Goal: Task Accomplishment & Management: Manage account settings

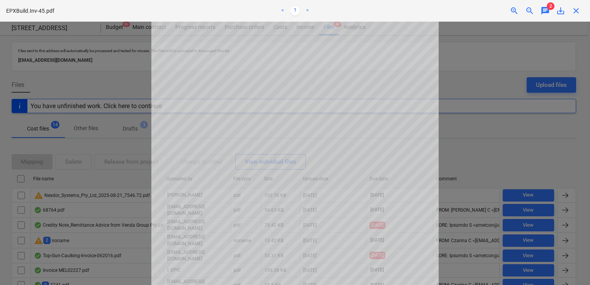
click at [463, 63] on div at bounding box center [295, 153] width 590 height 263
click at [581, 12] on div "close" at bounding box center [575, 10] width 15 height 9
click at [575, 12] on span "close" at bounding box center [575, 10] width 9 height 9
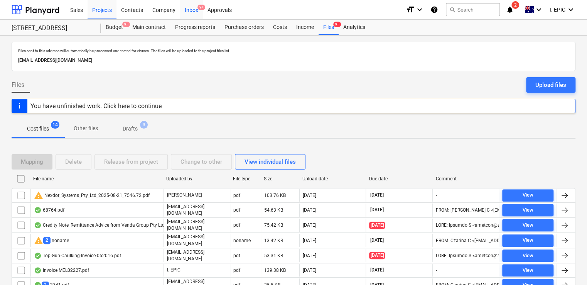
click at [193, 11] on div "Inbox 9+" at bounding box center [191, 10] width 23 height 20
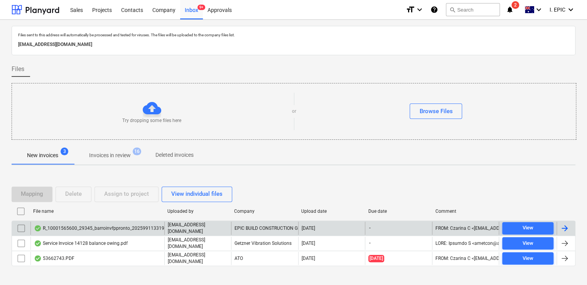
click at [144, 227] on div "R_10001565600_29345_barroinvfppronto_202599113319.pdf" at bounding box center [103, 228] width 139 height 6
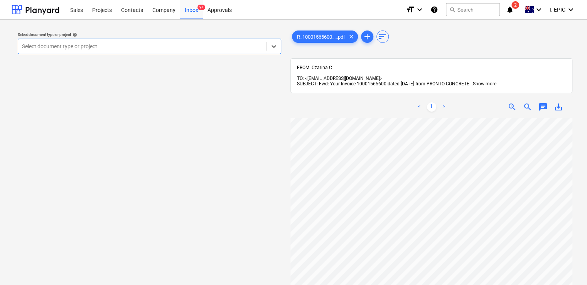
scroll to position [148, 0]
click at [545, 102] on span "chat" at bounding box center [543, 106] width 9 height 9
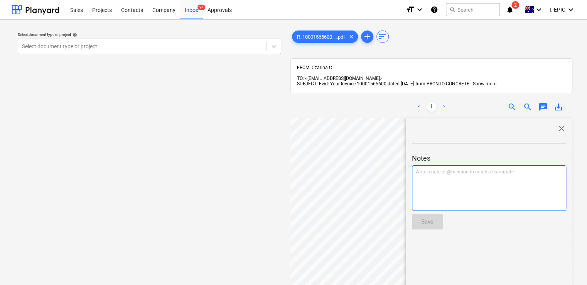
click at [432, 174] on div "Write a note or @mention to notify a teammate ﻿" at bounding box center [489, 188] width 154 height 46
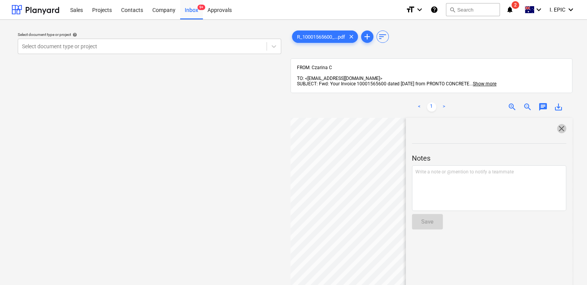
click at [562, 124] on span "close" at bounding box center [561, 128] width 9 height 9
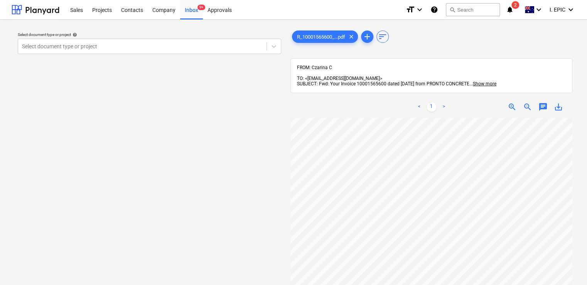
scroll to position [71, 0]
click at [540, 102] on span "chat" at bounding box center [543, 106] width 9 height 9
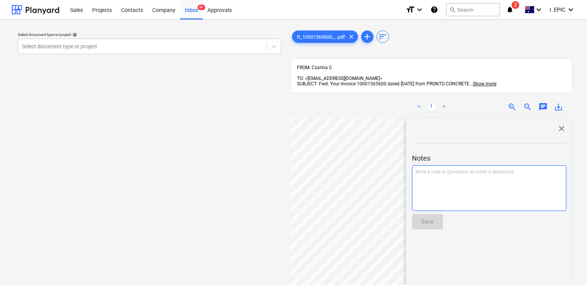
click at [436, 185] on div "Write a note or @mention to notify a teammate ﻿" at bounding box center [489, 188] width 154 height 46
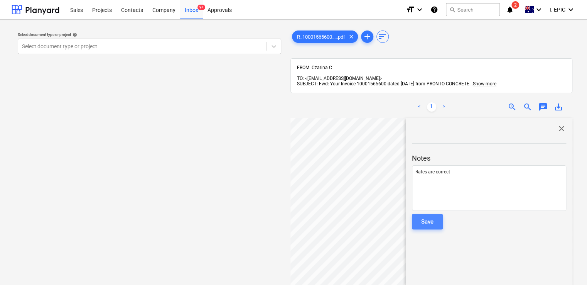
click at [423, 217] on div "Save" at bounding box center [427, 222] width 12 height 10
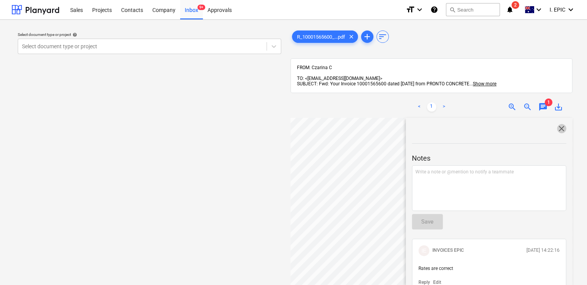
click at [558, 124] on span "close" at bounding box center [561, 128] width 9 height 9
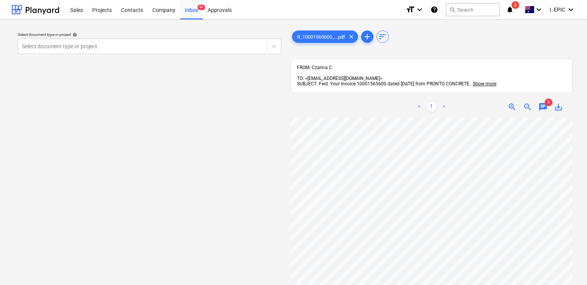
scroll to position [0, 0]
click at [276, 43] on icon at bounding box center [274, 46] width 8 height 8
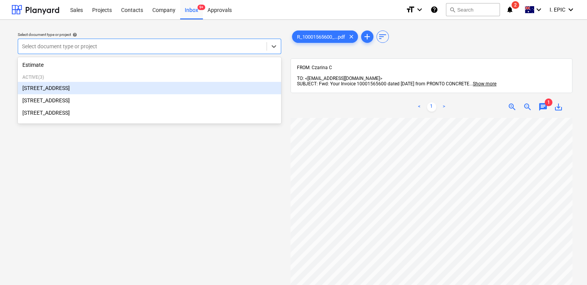
click at [82, 86] on div "76 Beach Rd, Sandringham" at bounding box center [150, 88] width 264 height 12
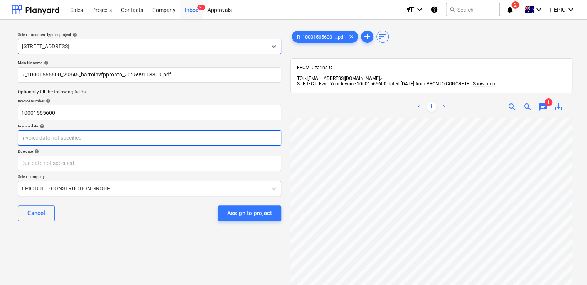
click at [122, 140] on body "Sales Projects Contacts Company Inbox 9+ Approvals format_size keyboard_arrow_d…" at bounding box center [293, 142] width 587 height 285
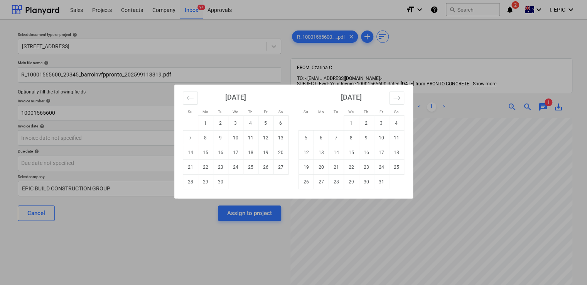
click at [148, 269] on div "Su Mo Tu We Th Fr Sa Su Mo Tu We Th Fr Sa August 2025 1 2 3 4 5 6 7 8 9 10 11 1…" at bounding box center [293, 142] width 587 height 285
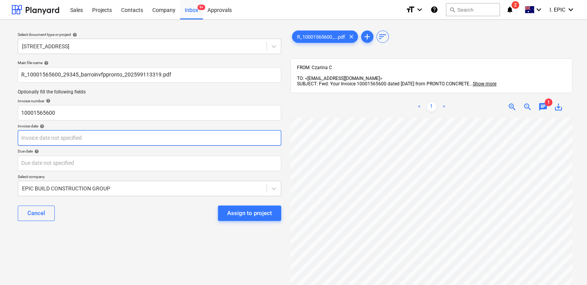
click at [171, 139] on body "Sales Projects Contacts Company Inbox 9+ Approvals format_size keyboard_arrow_d…" at bounding box center [293, 142] width 587 height 285
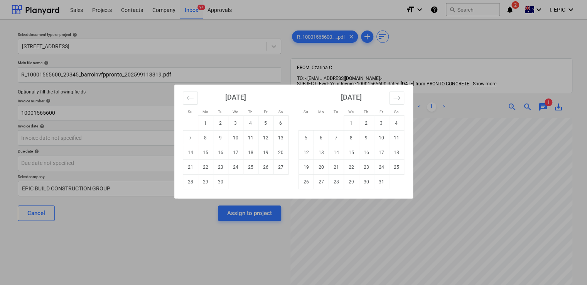
click at [73, 110] on div "Su Mo Tu We Th Fr Sa Su Mo Tu We Th Fr Sa August 2025 1 2 3 4 5 6 7 8 9 10 11 1…" at bounding box center [293, 142] width 587 height 285
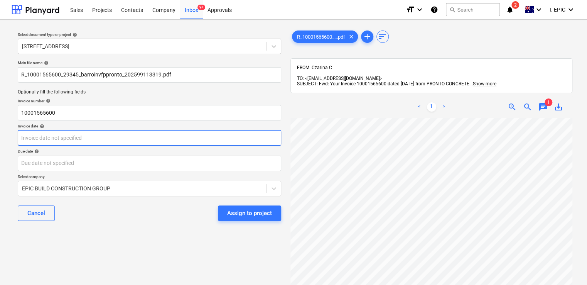
click at [83, 138] on body "Sales Projects Contacts Company Inbox 9+ Approvals format_size keyboard_arrow_d…" at bounding box center [293, 142] width 587 height 285
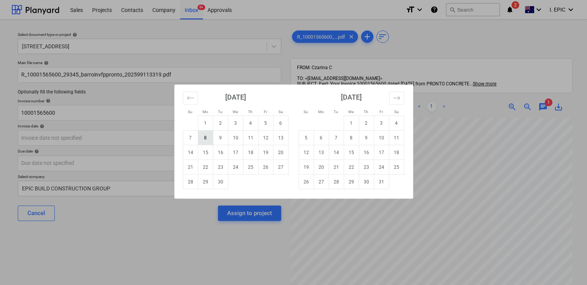
click at [207, 133] on td "8" at bounding box center [205, 137] width 15 height 15
type input "08 Sep 2025"
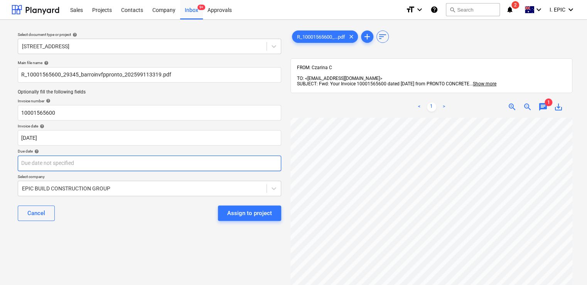
click at [71, 168] on body "Sales Projects Contacts Company Inbox 9+ Approvals format_size keyboard_arrow_d…" at bounding box center [293, 142] width 587 height 285
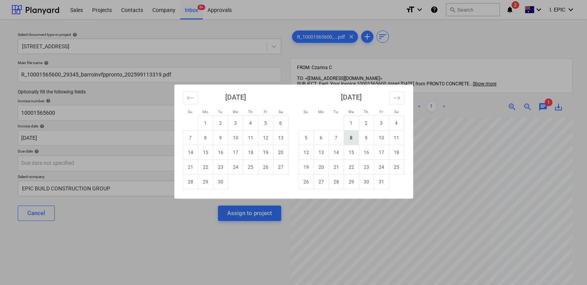
click at [352, 138] on td "8" at bounding box center [351, 137] width 15 height 15
type input "08 Oct 2025"
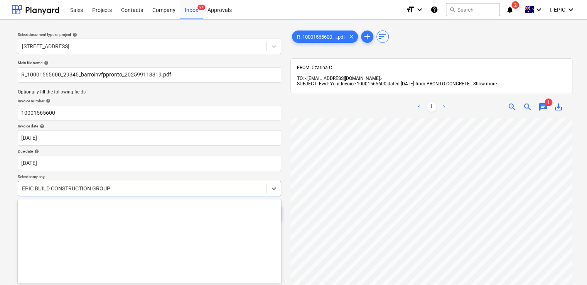
click at [127, 186] on body "Sales Projects Contacts Company Inbox 9+ Approvals format_size keyboard_arrow_d…" at bounding box center [293, 142] width 587 height 285
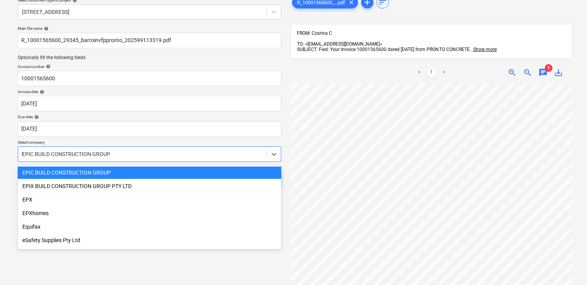
scroll to position [457, 0]
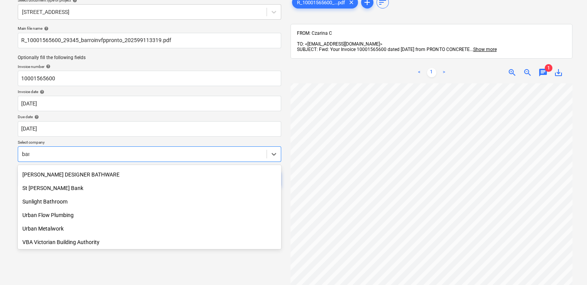
type input "barr"
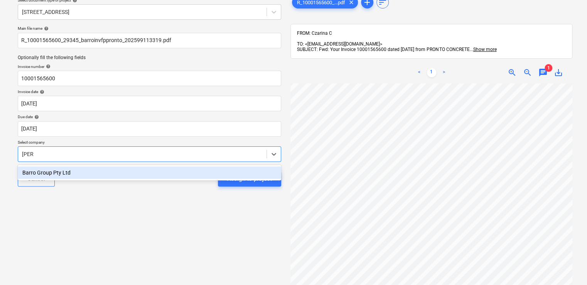
click at [91, 173] on div "Barro Group Pty Ltd" at bounding box center [150, 172] width 264 height 12
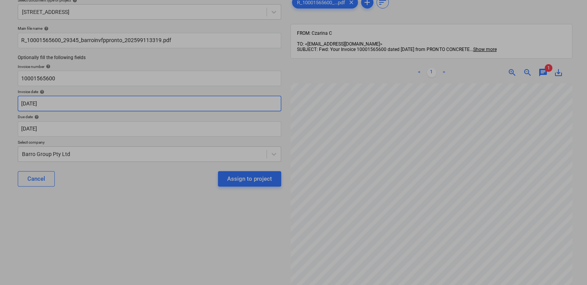
click at [88, 107] on body "Sales Projects Contacts Company Inbox 9+ Approvals format_size keyboard_arrow_d…" at bounding box center [293, 108] width 587 height 285
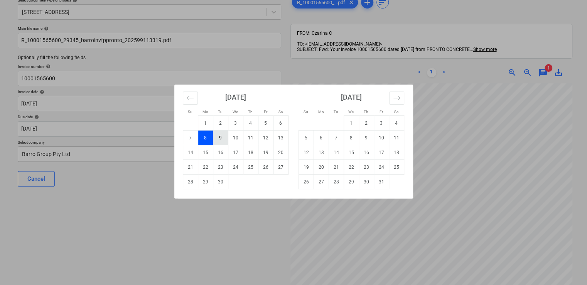
click at [220, 139] on td "9" at bounding box center [220, 137] width 15 height 15
type input "09 Sep 2025"
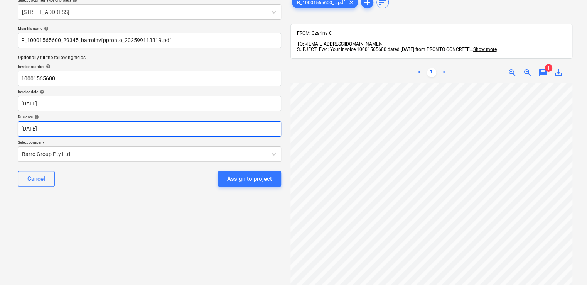
click at [95, 130] on body "Sales Projects Contacts Company Inbox 9+ Approvals format_size keyboard_arrow_d…" at bounding box center [293, 108] width 587 height 285
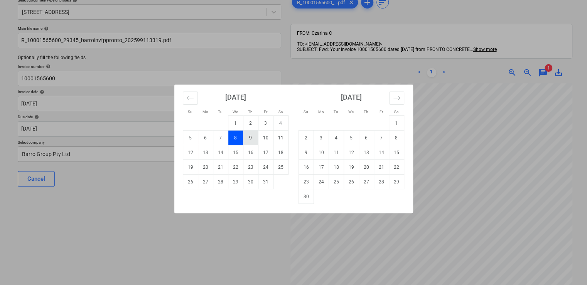
click at [245, 141] on td "9" at bounding box center [250, 137] width 15 height 15
type input "09 Oct 2025"
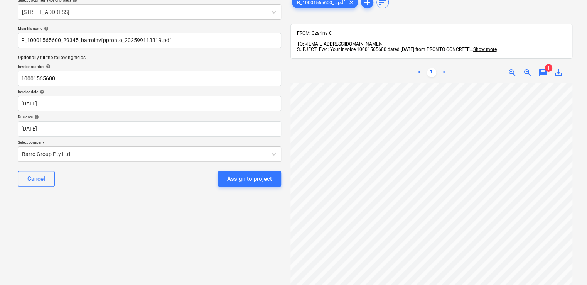
click at [143, 173] on div "Cancel Assign to project" at bounding box center [150, 179] width 264 height 28
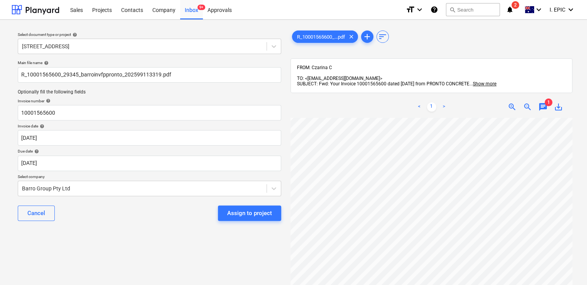
scroll to position [0, 0]
click at [243, 215] on div "Assign to project" at bounding box center [249, 213] width 45 height 10
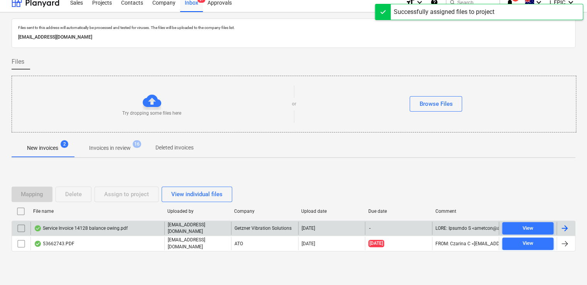
scroll to position [14, 0]
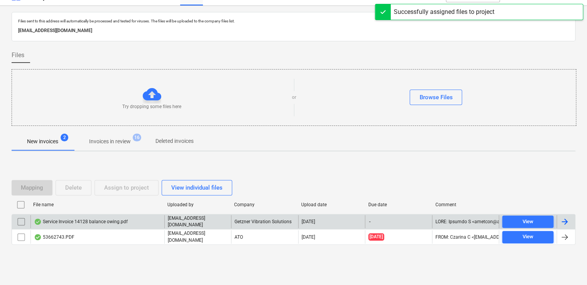
click at [143, 221] on div "Service Invoice 14128 balance owing.pdf" at bounding box center [97, 221] width 134 height 13
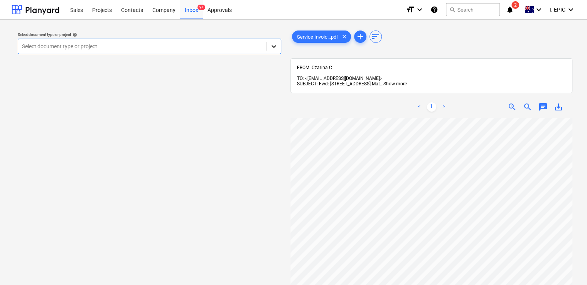
click at [276, 45] on icon at bounding box center [274, 46] width 8 height 8
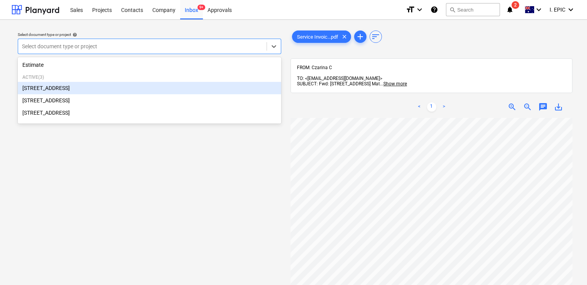
click at [129, 90] on div "76 Beach Rd, Sandringham" at bounding box center [150, 88] width 264 height 12
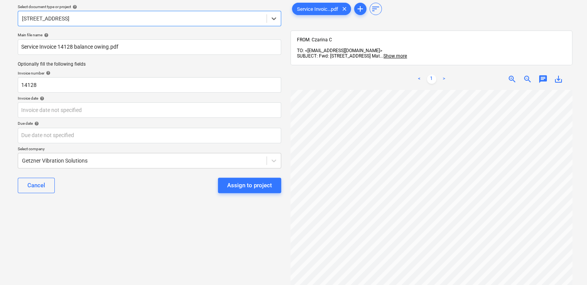
scroll to position [77, 0]
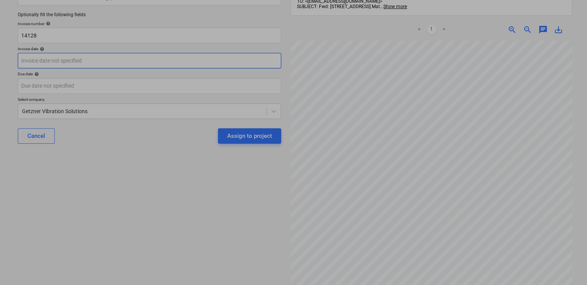
click at [94, 61] on body "Sales Projects Contacts Company Inbox 9+ Approvals format_size keyboard_arrow_d…" at bounding box center [293, 65] width 587 height 285
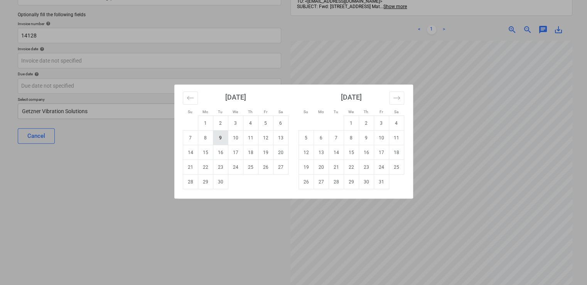
click at [218, 135] on td "9" at bounding box center [220, 137] width 15 height 15
type input "09 Sep 2025"
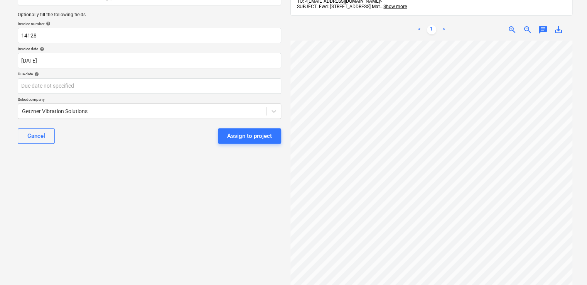
scroll to position [116, 0]
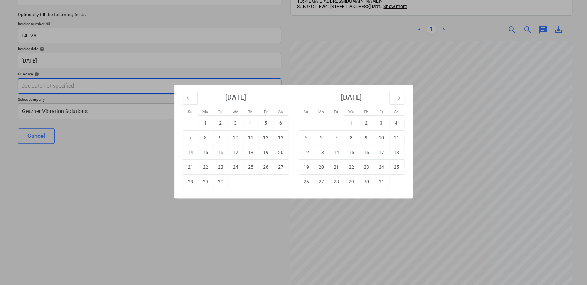
click at [59, 86] on body "Sales Projects Contacts Company Inbox 9+ Approvals format_size keyboard_arrow_d…" at bounding box center [293, 65] width 587 height 285
click at [218, 139] on td "9" at bounding box center [220, 137] width 15 height 15
type input "09 Sep 2025"
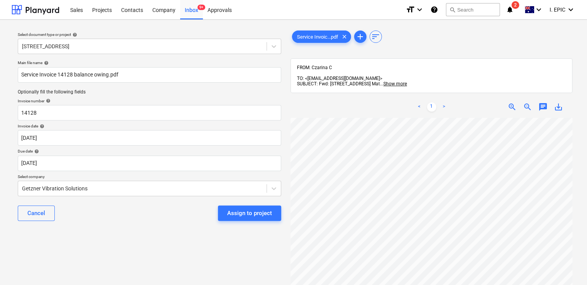
scroll to position [0, 0]
click at [250, 215] on div "Assign to project" at bounding box center [249, 213] width 45 height 10
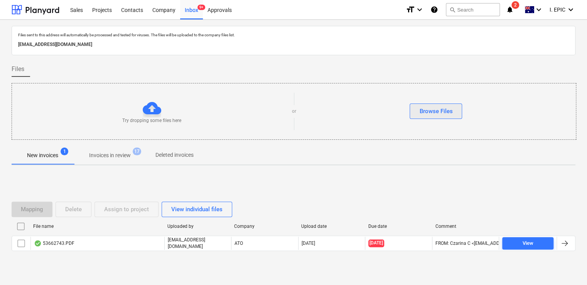
click at [428, 106] on div "Browse Files" at bounding box center [436, 111] width 33 height 10
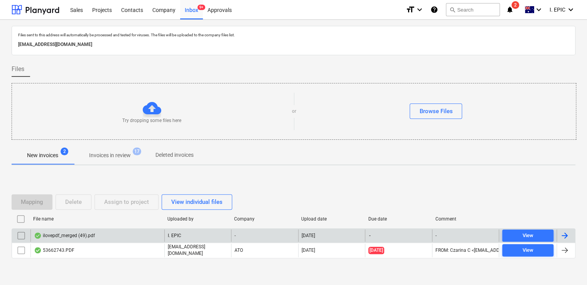
click at [127, 236] on div "ilovepdf_merged (49).pdf" at bounding box center [97, 235] width 134 height 12
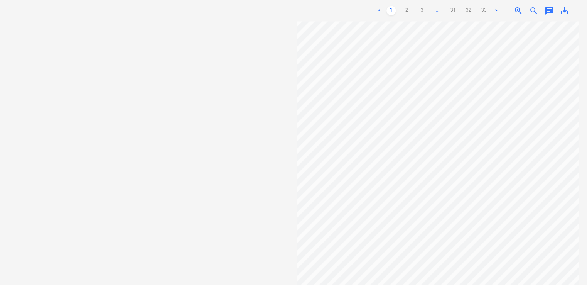
scroll to position [32, 0]
click at [405, 8] on link "2" at bounding box center [406, 10] width 9 height 9
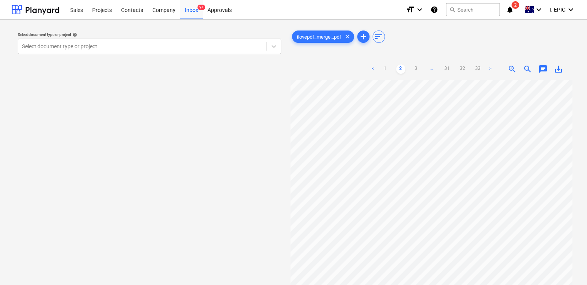
scroll to position [148, 0]
click at [545, 66] on span "chat" at bounding box center [543, 68] width 9 height 9
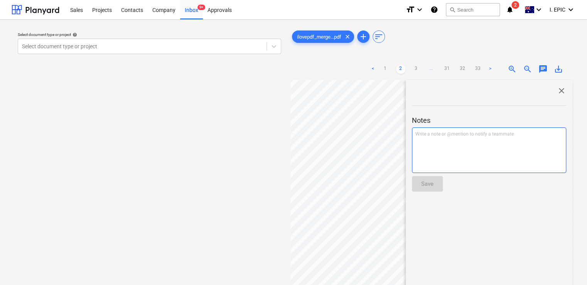
click at [465, 135] on p "Write a note or @mention to notify a teammate ﻿" at bounding box center [489, 134] width 147 height 7
click at [463, 135] on p "Write a note or @mention to notify a teammate ﻿" at bounding box center [489, 134] width 147 height 7
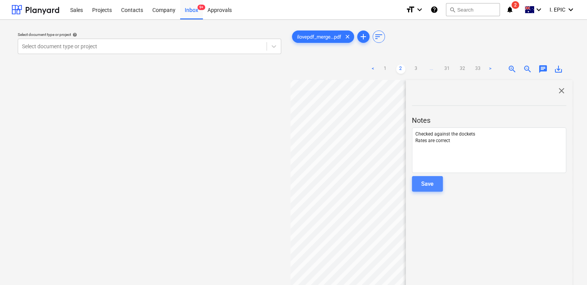
click at [432, 179] on div "Save" at bounding box center [427, 184] width 12 height 10
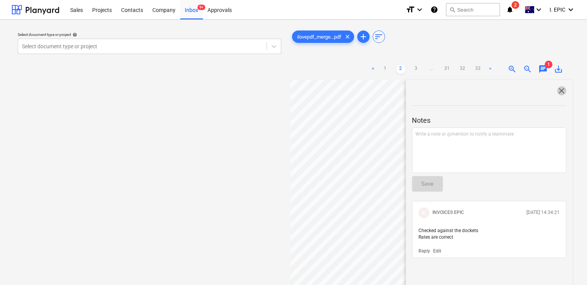
click at [559, 90] on span "close" at bounding box center [561, 90] width 9 height 9
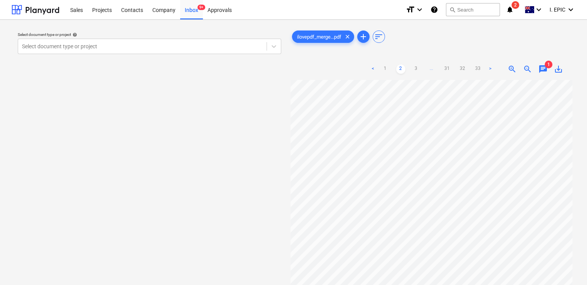
scroll to position [0, 0]
click at [387, 70] on link "1" at bounding box center [385, 68] width 9 height 9
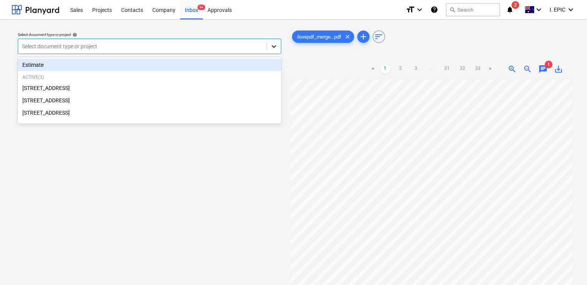
click at [272, 46] on icon at bounding box center [274, 46] width 5 height 3
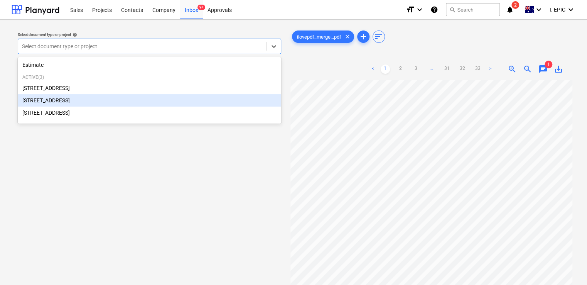
click at [81, 98] on div "[STREET_ADDRESS]" at bounding box center [150, 100] width 264 height 12
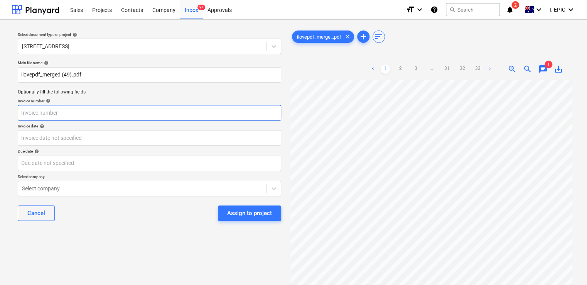
click at [123, 110] on input "text" at bounding box center [150, 112] width 264 height 15
click at [20, 112] on input "12940" at bounding box center [150, 112] width 264 height 15
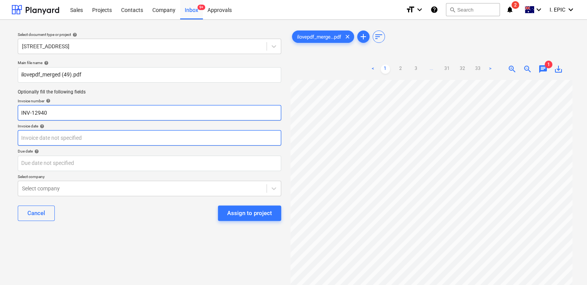
type input "INV-12940"
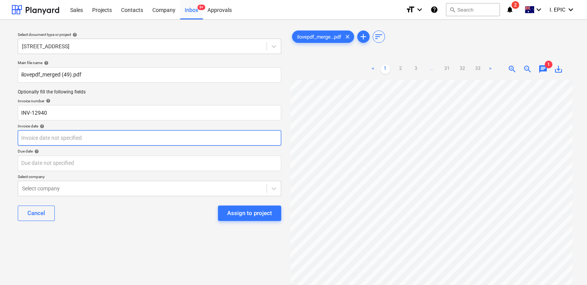
click at [79, 136] on body "Sales Projects Contacts Company Inbox 9+ Approvals format_size keyboard_arrow_d…" at bounding box center [293, 142] width 587 height 285
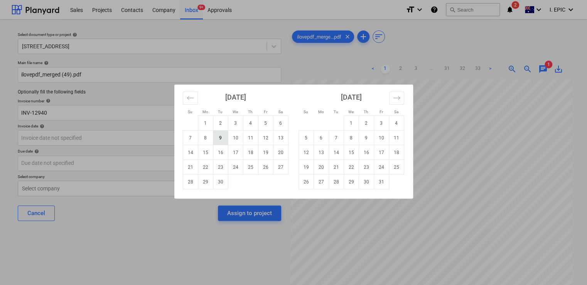
click at [219, 135] on td "9" at bounding box center [220, 137] width 15 height 15
type input "09 Sep 2025"
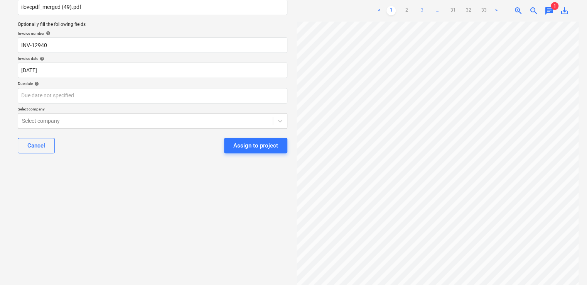
click at [418, 13] on link "3" at bounding box center [422, 10] width 9 height 9
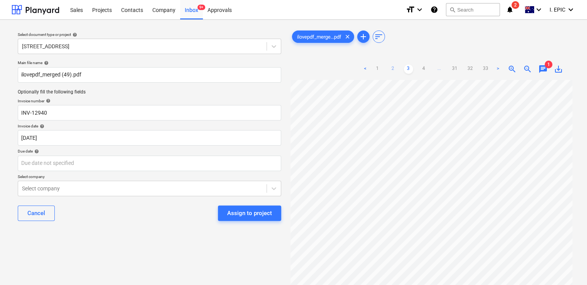
click at [389, 67] on link "2" at bounding box center [393, 68] width 9 height 9
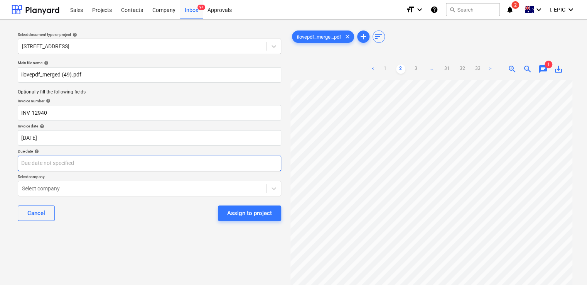
click at [49, 161] on body "Sales Projects Contacts Company Inbox 9+ Approvals format_size keyboard_arrow_d…" at bounding box center [293, 142] width 587 height 285
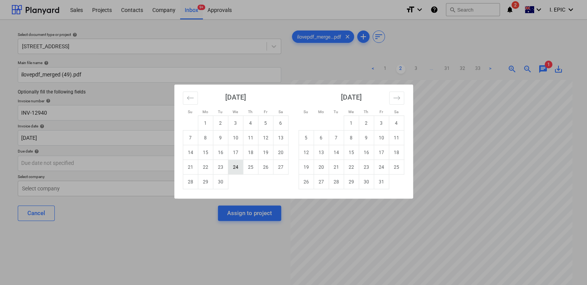
click at [234, 166] on td "24" at bounding box center [235, 167] width 15 height 15
type input "24 Sep 2025"
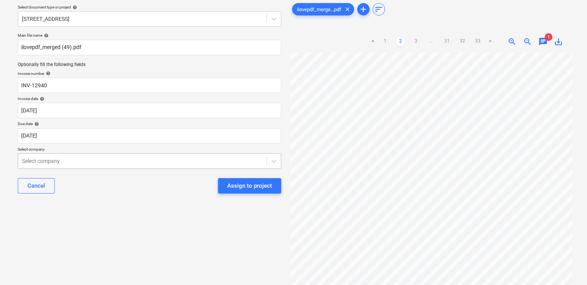
click at [121, 186] on body "Sales Projects Contacts Company Inbox 9+ Approvals format_size keyboard_arrow_d…" at bounding box center [293, 115] width 587 height 285
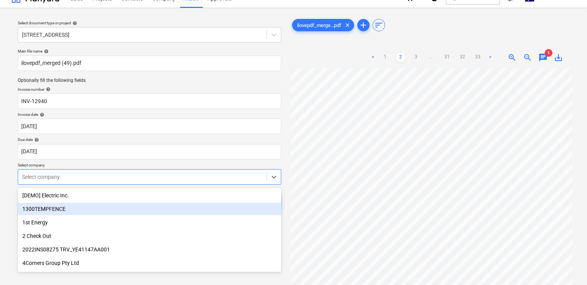
scroll to position [0, 0]
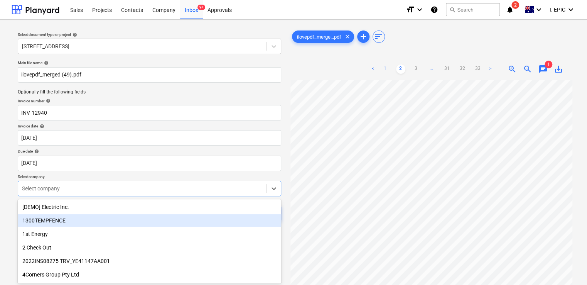
click at [385, 67] on link "1" at bounding box center [385, 68] width 9 height 9
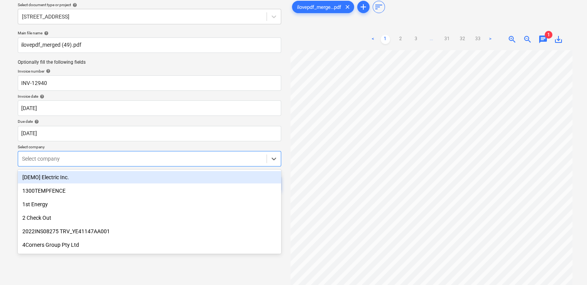
click at [50, 185] on body "Sales Projects Contacts Company Inbox 9+ Approvals format_size keyboard_arrow_d…" at bounding box center [293, 112] width 587 height 285
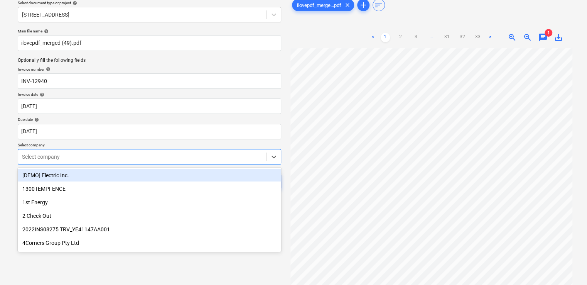
scroll to position [34, 0]
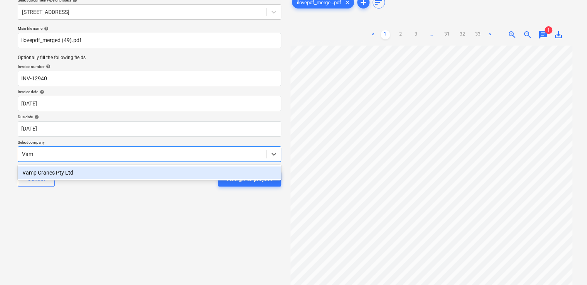
type input "Vamp"
click at [125, 169] on div "Vamp Cranes Pty Ltd" at bounding box center [150, 172] width 264 height 12
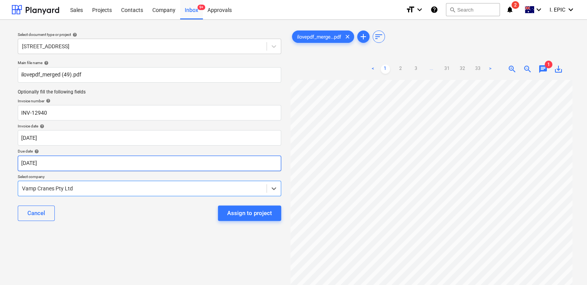
scroll to position [0, 0]
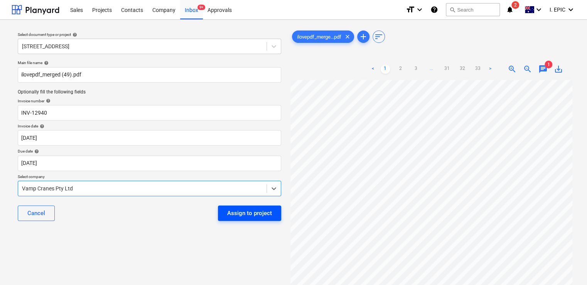
click at [259, 214] on div "Assign to project" at bounding box center [249, 213] width 45 height 10
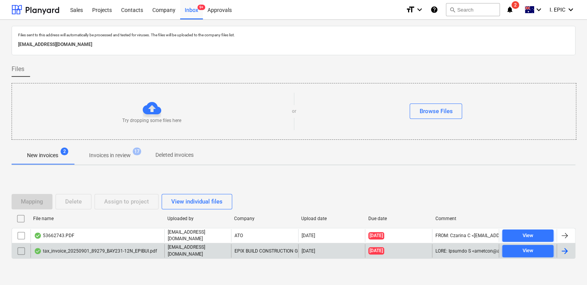
click at [129, 248] on div "tax_invoice_20250901_89279_BAY231-12N_EPIBUI.pdf" at bounding box center [95, 251] width 123 height 6
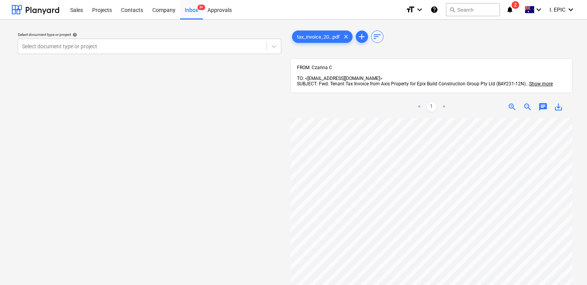
scroll to position [116, 0]
click at [278, 42] on div at bounding box center [274, 46] width 14 height 14
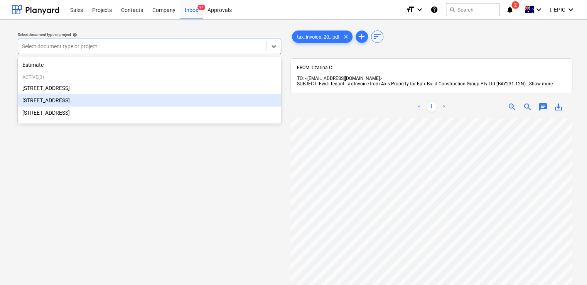
click at [121, 104] on div "[STREET_ADDRESS]" at bounding box center [150, 100] width 264 height 12
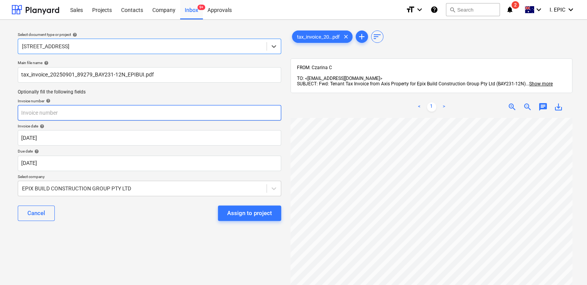
click at [72, 114] on input "text" at bounding box center [150, 112] width 264 height 15
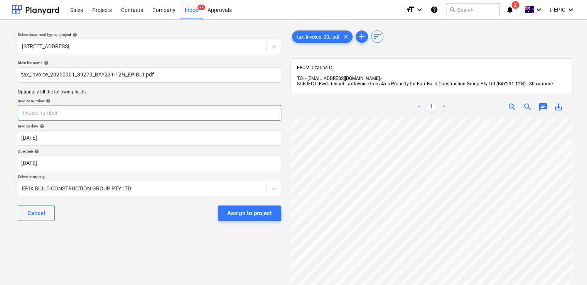
click at [88, 110] on input "text" at bounding box center [150, 112] width 264 height 15
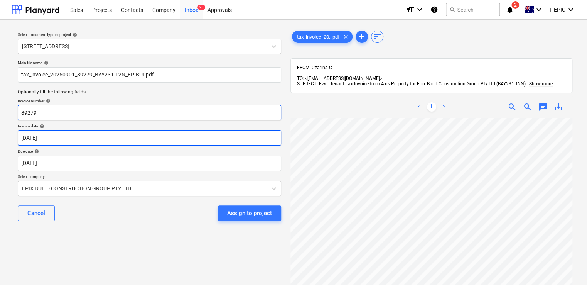
type input "89279"
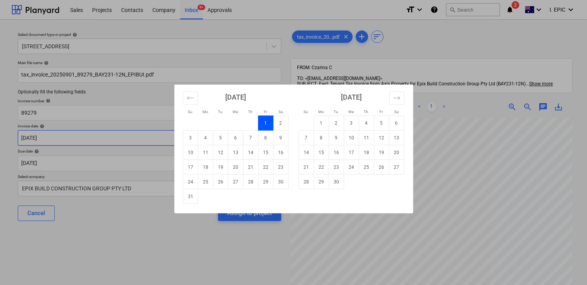
click at [81, 138] on body "Sales Projects Contacts Company Inbox 9+ Approvals format_size keyboard_arrow_d…" at bounding box center [293, 142] width 587 height 285
click at [339, 137] on td "9" at bounding box center [336, 137] width 15 height 15
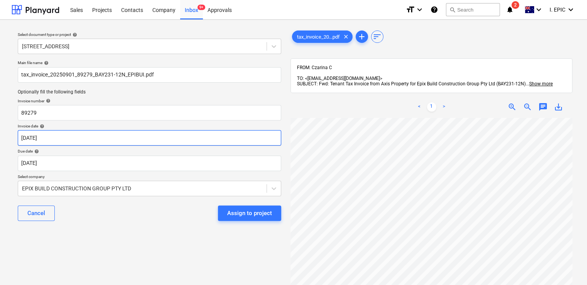
click at [64, 135] on body "Sales Projects Contacts Company Inbox 9+ Approvals format_size keyboard_arrow_d…" at bounding box center [293, 142] width 587 height 285
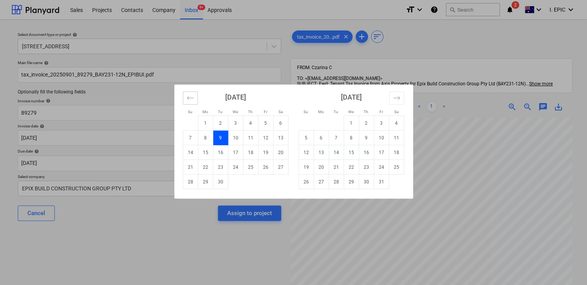
click at [190, 100] on icon "Move backward to switch to the previous month." at bounding box center [190, 97] width 7 height 7
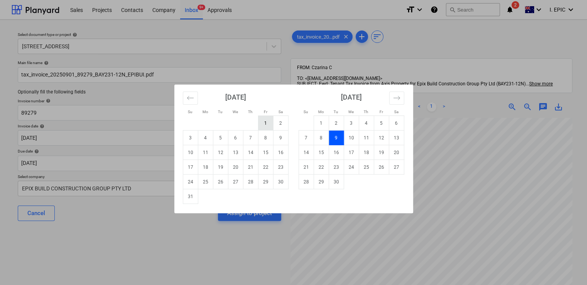
click at [264, 122] on td "1" at bounding box center [265, 123] width 15 height 15
type input "01 Aug 2025"
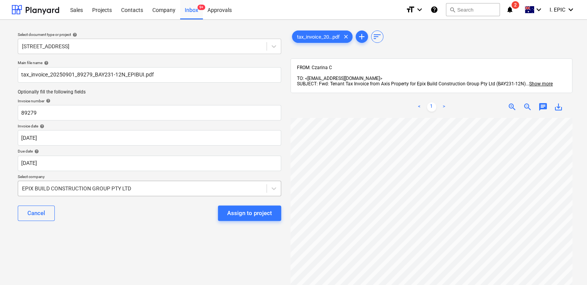
click at [146, 186] on body "Sales Projects Contacts Company Inbox 9+ Approvals format_size keyboard_arrow_d…" at bounding box center [293, 142] width 587 height 285
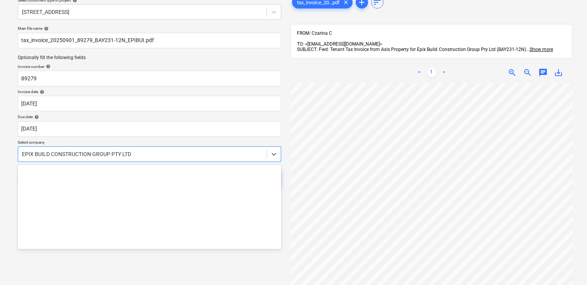
scroll to position [4674, 0]
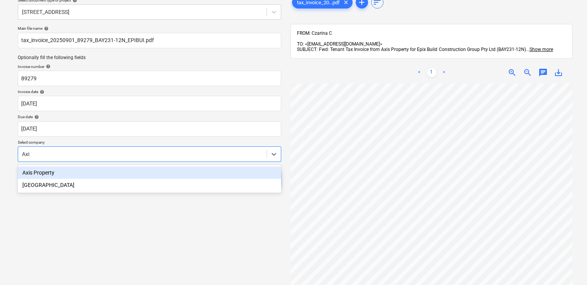
type input "Axis"
click at [132, 173] on div "Axis Property" at bounding box center [150, 172] width 264 height 12
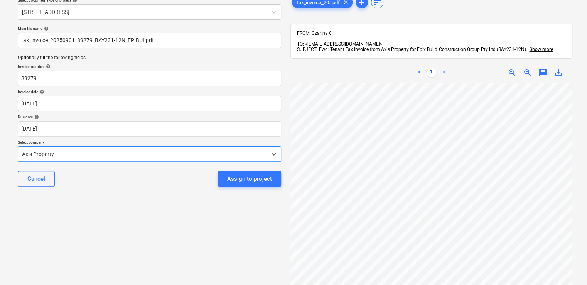
scroll to position [0, 0]
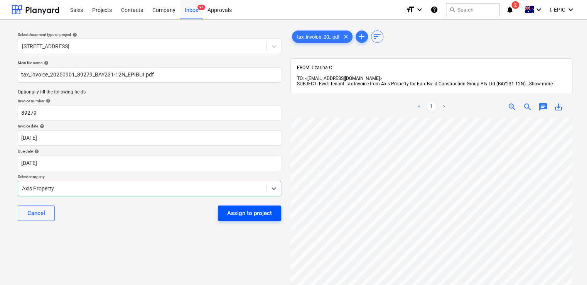
click at [247, 214] on div "Assign to project" at bounding box center [249, 213] width 45 height 10
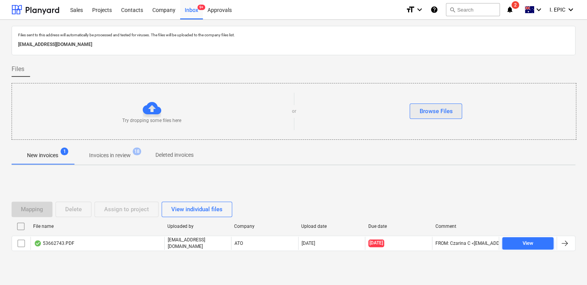
click at [433, 113] on div "Browse Files" at bounding box center [436, 111] width 33 height 10
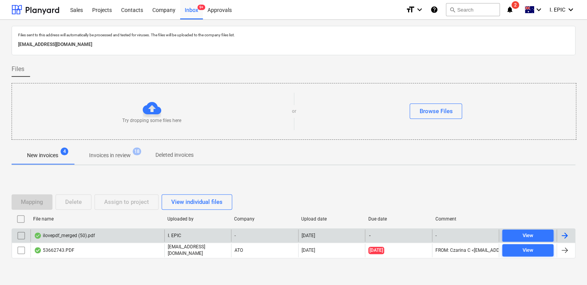
click at [146, 234] on div "ilovepdf_merged (50).pdf" at bounding box center [97, 235] width 134 height 12
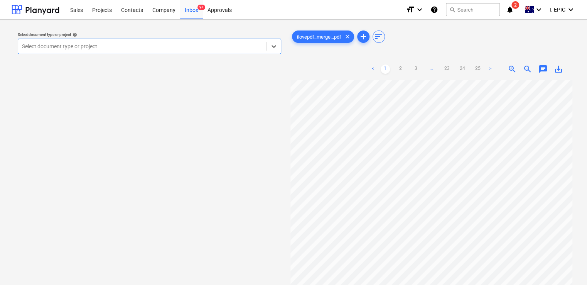
click at [545, 67] on span "chat" at bounding box center [543, 68] width 9 height 9
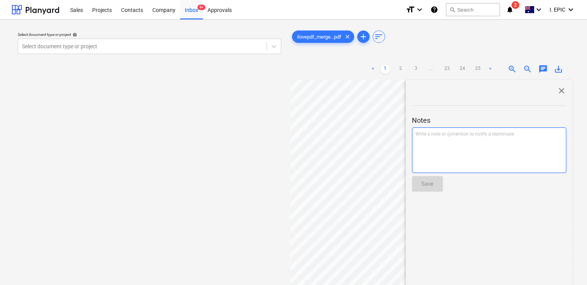
click at [454, 143] on div "Write a note or @mention to notify a teammate ﻿" at bounding box center [489, 150] width 154 height 46
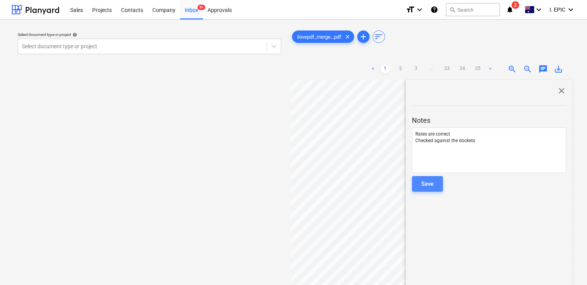
click at [428, 186] on div "Save" at bounding box center [427, 184] width 12 height 10
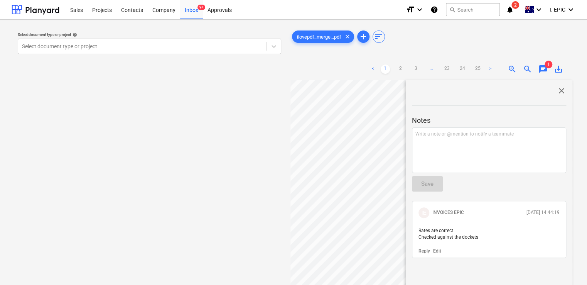
click at [559, 91] on span "close" at bounding box center [561, 90] width 9 height 9
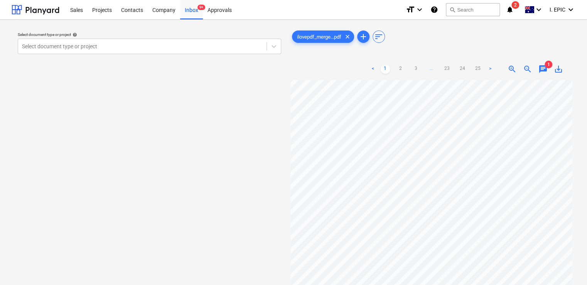
scroll to position [0, 0]
click at [275, 47] on icon at bounding box center [274, 46] width 8 height 8
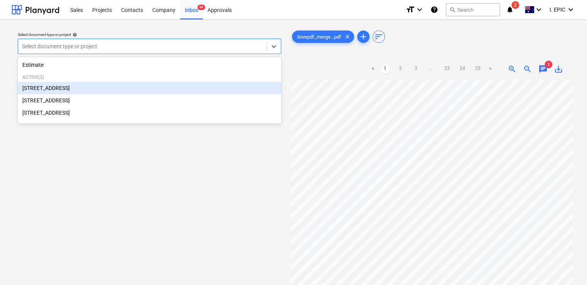
click at [88, 90] on div "76 Beach Rd, Sandringham" at bounding box center [150, 88] width 264 height 12
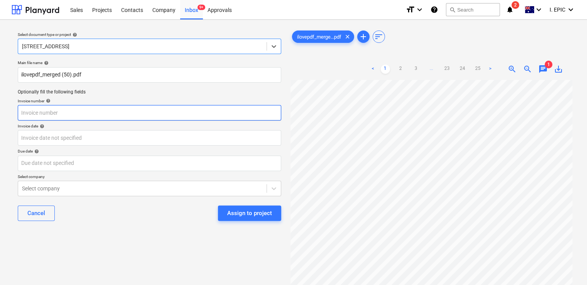
click at [90, 110] on input "text" at bounding box center [150, 112] width 264 height 15
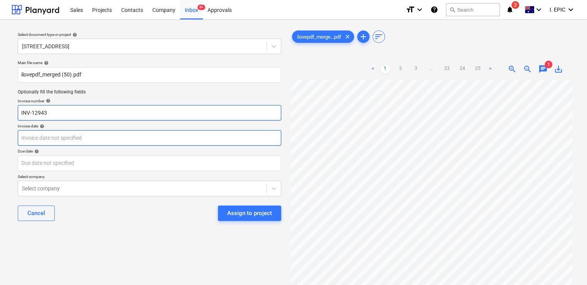
type input "INV-12943"
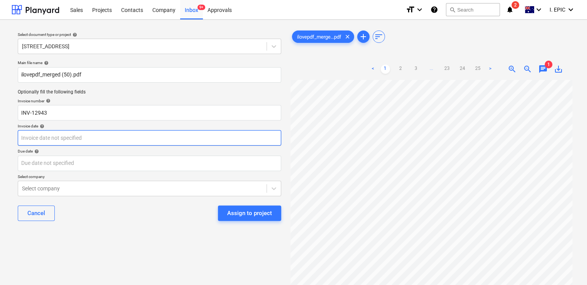
click at [79, 140] on body "Sales Projects Contacts Company Inbox 9+ Approvals format_size keyboard_arrow_d…" at bounding box center [293, 142] width 587 height 285
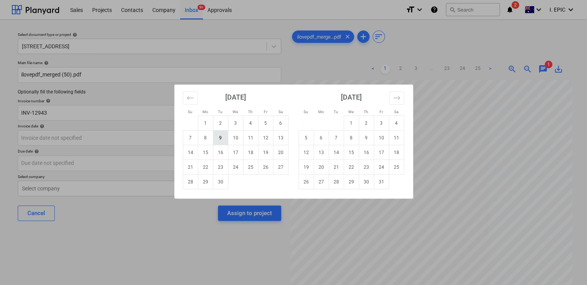
click at [222, 135] on td "9" at bounding box center [220, 137] width 15 height 15
type input "09 Sep 2025"
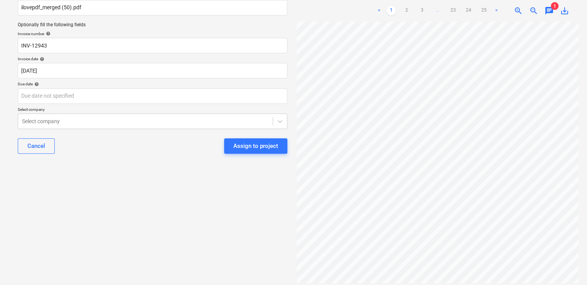
scroll to position [68, 0]
click at [405, 12] on link "2" at bounding box center [406, 10] width 9 height 9
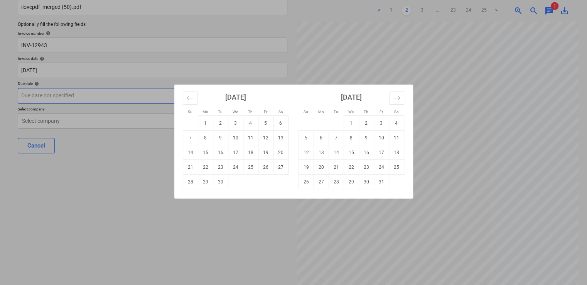
click at [78, 96] on body "Sales Projects Contacts Company Inbox 9+ Approvals format_size keyboard_arrow_d…" at bounding box center [293, 74] width 587 height 285
click at [239, 167] on td "24" at bounding box center [235, 167] width 15 height 15
type input "24 Sep 2025"
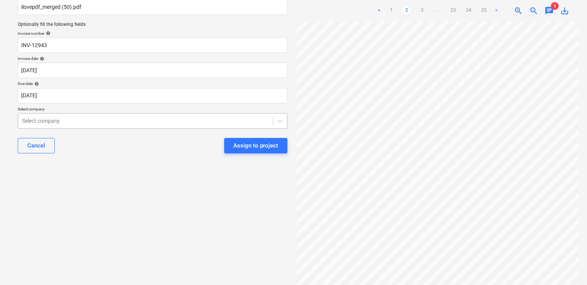
click at [151, 120] on div at bounding box center [145, 121] width 247 height 8
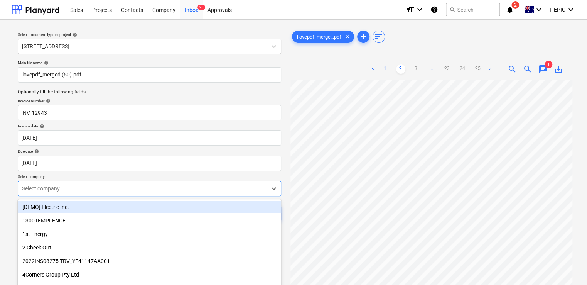
click at [384, 68] on link "1" at bounding box center [385, 68] width 9 height 9
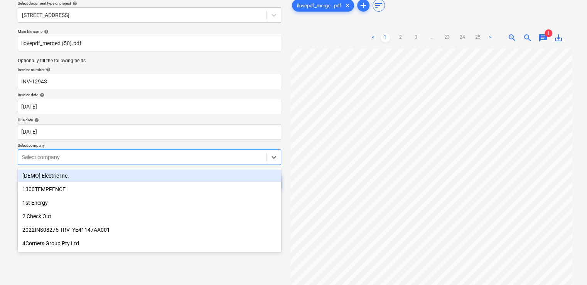
click at [147, 188] on body "Sales Projects Contacts Company Inbox 9+ Approvals format_size keyboard_arrow_d…" at bounding box center [293, 111] width 587 height 285
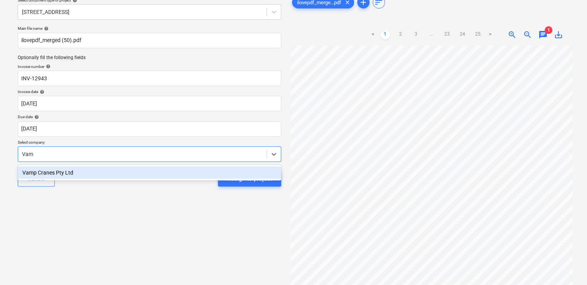
type input "Vamp"
click at [169, 174] on div "Vamp Cranes Pty Ltd" at bounding box center [150, 172] width 264 height 12
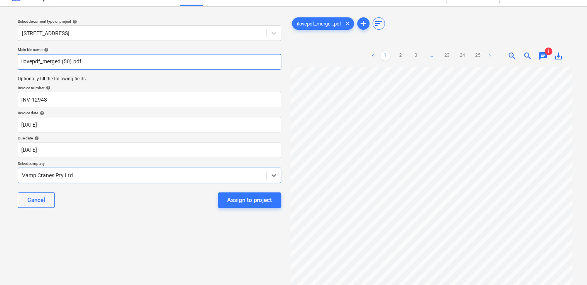
scroll to position [0, 0]
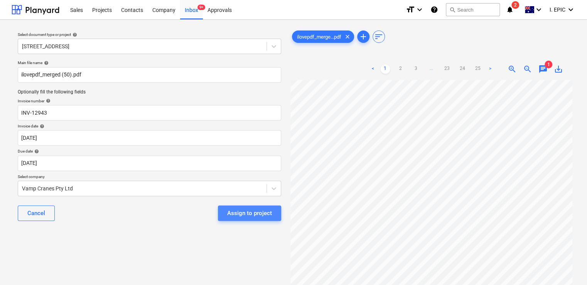
click at [242, 215] on div "Assign to project" at bounding box center [249, 213] width 45 height 10
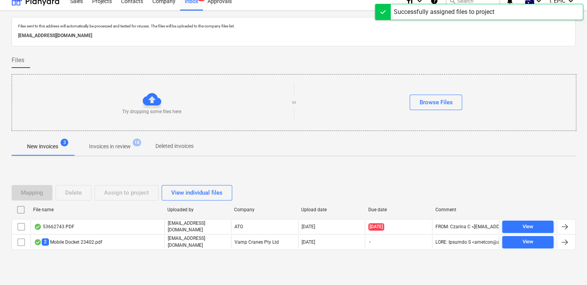
scroll to position [14, 0]
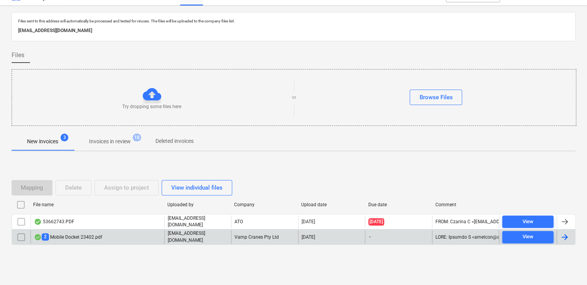
click at [135, 234] on div "2 Mobile Docket 23402.pdf" at bounding box center [97, 236] width 134 height 13
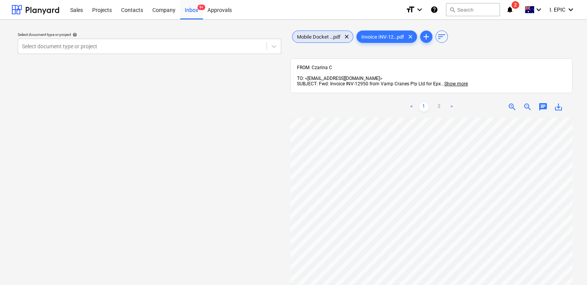
drag, startPoint x: 314, startPoint y: 36, endPoint x: 340, endPoint y: 40, distance: 26.1
click at [340, 40] on div "Mobile Docket ...pdf clear" at bounding box center [322, 36] width 61 height 12
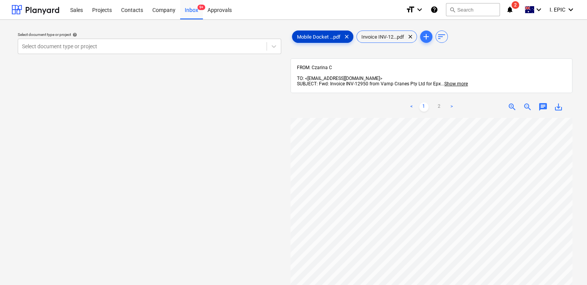
click at [323, 38] on span "Mobile Docket ...pdf" at bounding box center [319, 37] width 53 height 6
click at [395, 37] on span "Invoice INV-12...pdf" at bounding box center [383, 37] width 52 height 6
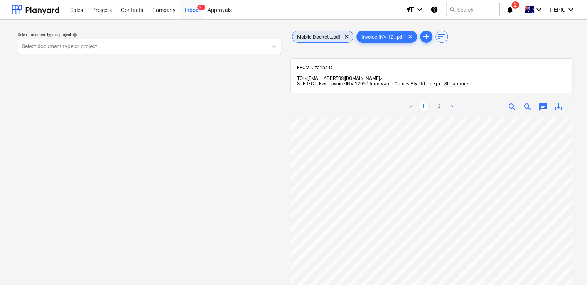
click at [328, 40] on div "Mobile Docket ...pdf clear" at bounding box center [322, 36] width 61 height 12
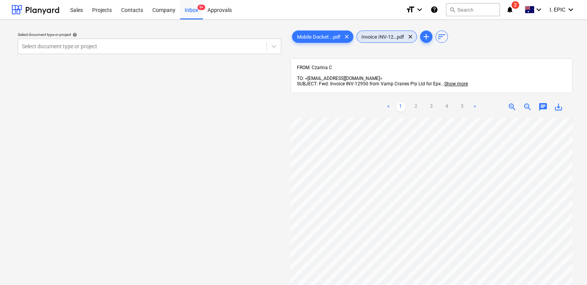
click at [374, 37] on span "Invoice INV-12...pdf" at bounding box center [383, 37] width 52 height 6
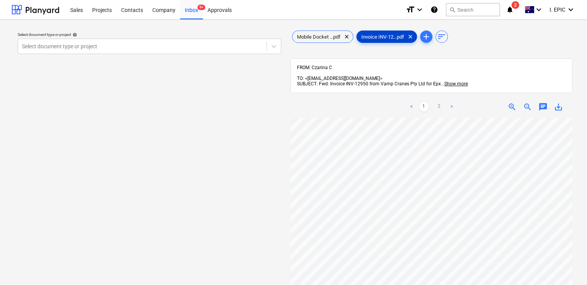
scroll to position [77, 0]
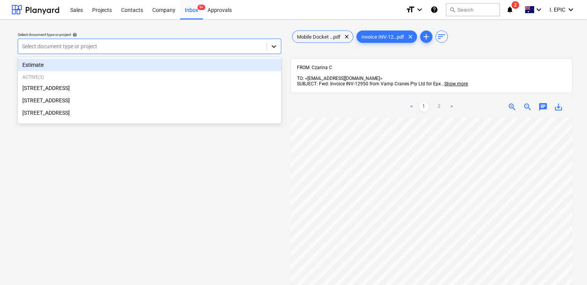
click at [272, 44] on icon at bounding box center [274, 46] width 8 height 8
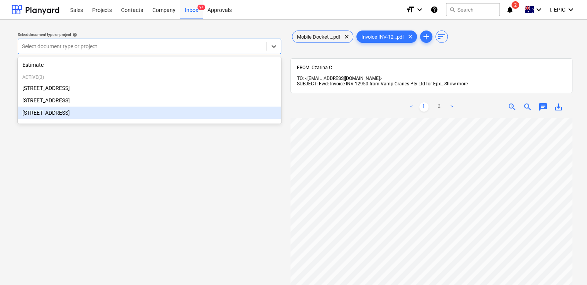
scroll to position [0, 0]
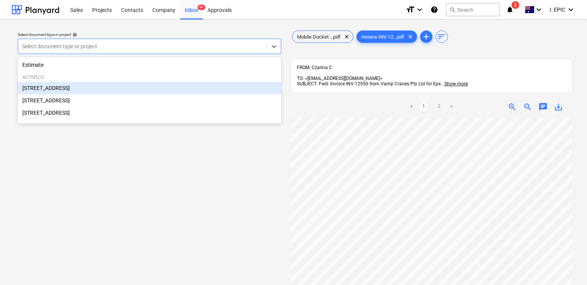
click at [262, 178] on div "Select document type or project help option 76 Beach Rd, Sandringham focused, 2…" at bounding box center [150, 205] width 276 height 358
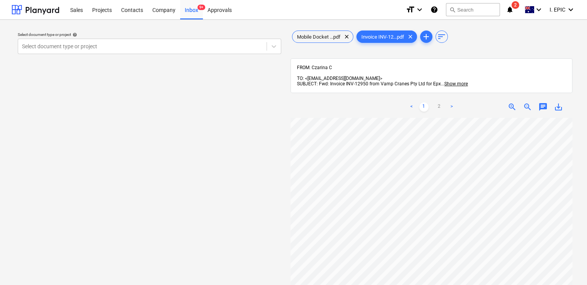
scroll to position [39, 0]
click at [189, 10] on div "Inbox 9+" at bounding box center [191, 10] width 23 height 20
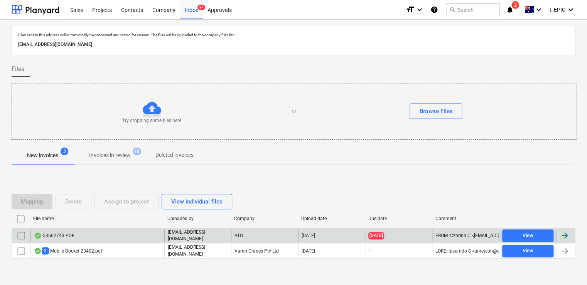
click at [128, 233] on div "53662743.PDF" at bounding box center [97, 235] width 134 height 13
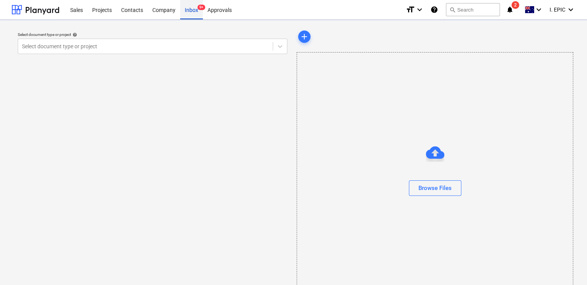
click at [190, 12] on div "Inbox 9+" at bounding box center [191, 10] width 23 height 20
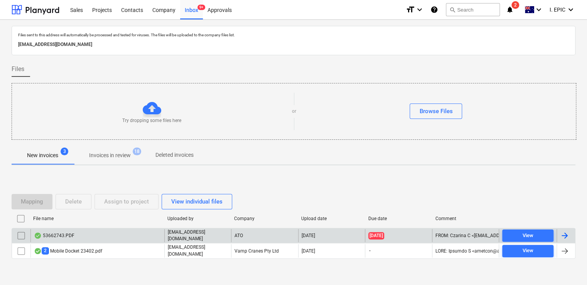
click at [117, 238] on div "53662743.PDF" at bounding box center [97, 235] width 134 height 13
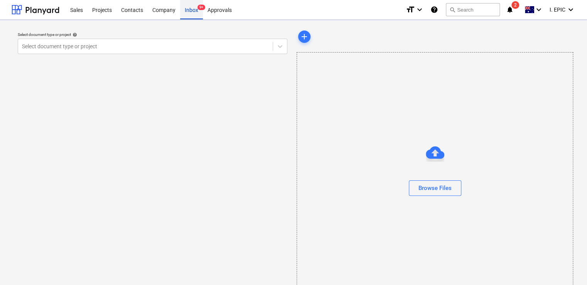
click at [196, 12] on div "Inbox 9+" at bounding box center [191, 10] width 23 height 20
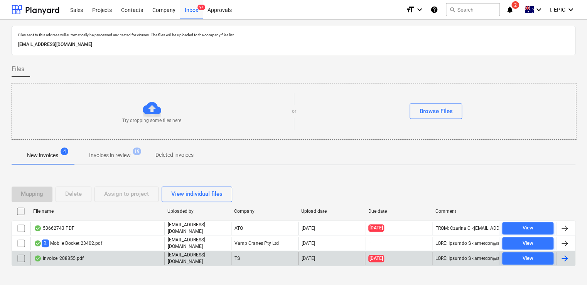
click at [145, 252] on div "Invoice_208855.pdf" at bounding box center [97, 258] width 134 height 13
